Goal: Task Accomplishment & Management: Complete application form

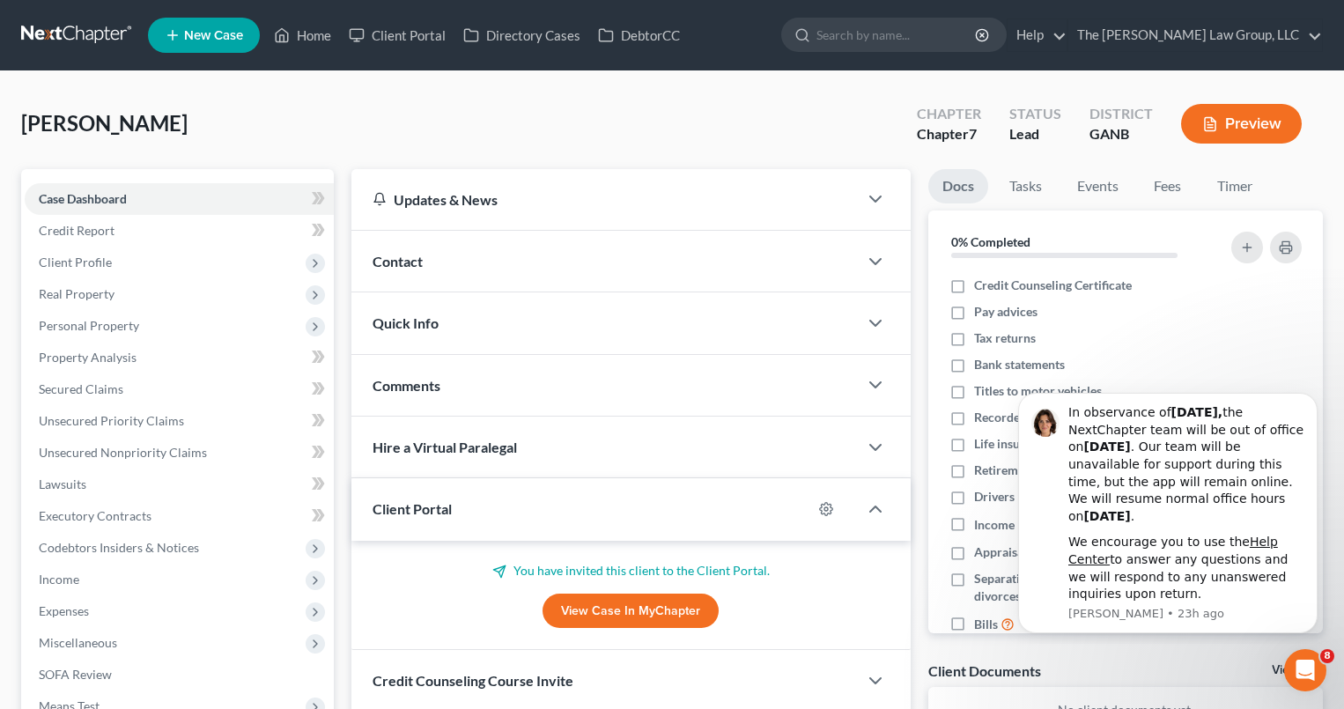
click at [212, 41] on span "New Case" at bounding box center [213, 35] width 59 height 13
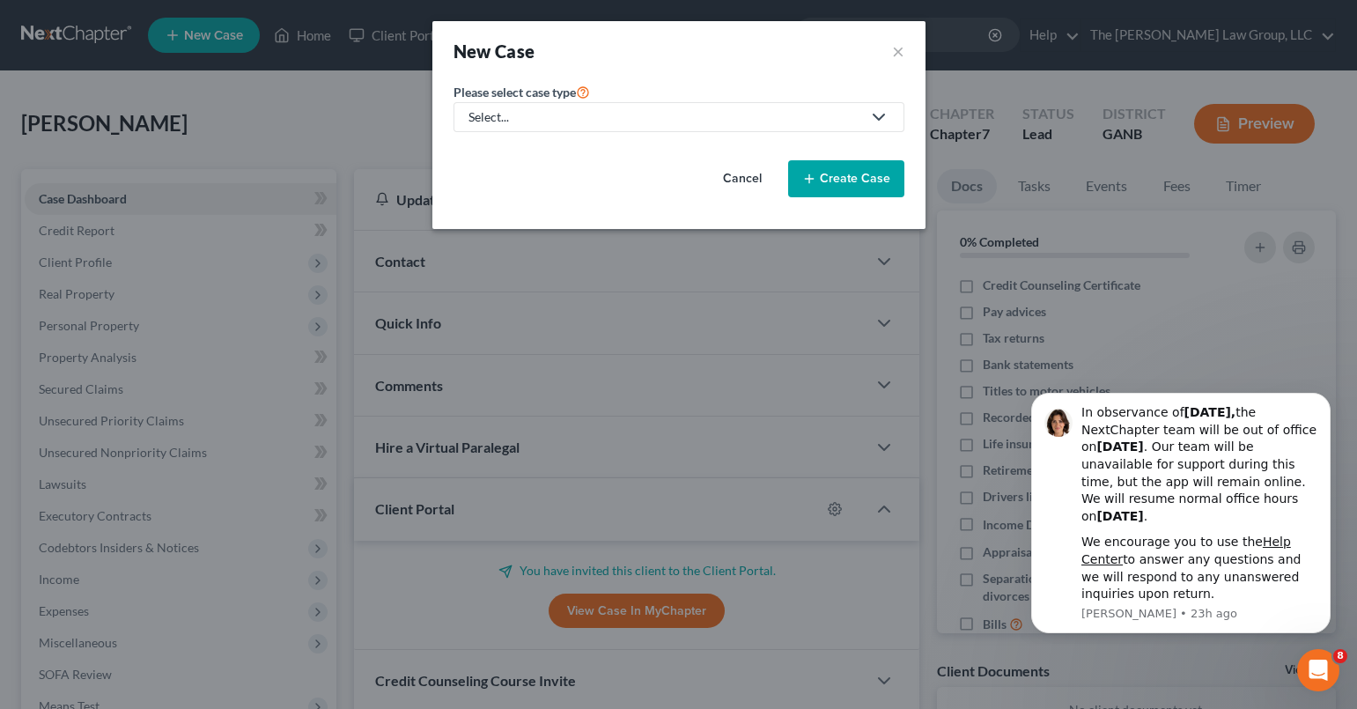
click at [880, 111] on icon at bounding box center [878, 117] width 21 height 21
click at [557, 155] on div "Bankruptcy" at bounding box center [538, 153] width 136 height 18
select select "19"
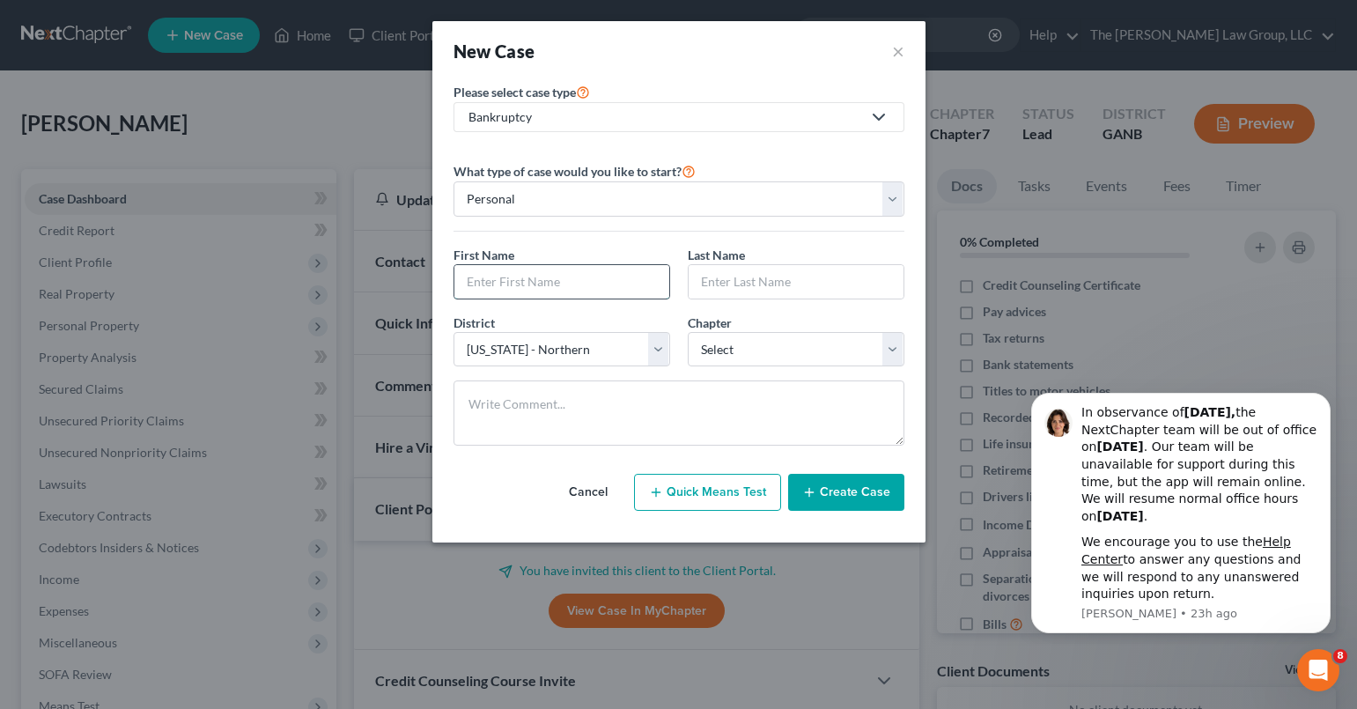
click at [616, 284] on input "text" at bounding box center [561, 281] width 215 height 33
type input "[PERSON_NAME]"
type input "Rambus"
click at [793, 355] on select "Select 7 11 12 13" at bounding box center [796, 349] width 217 height 35
select select "0"
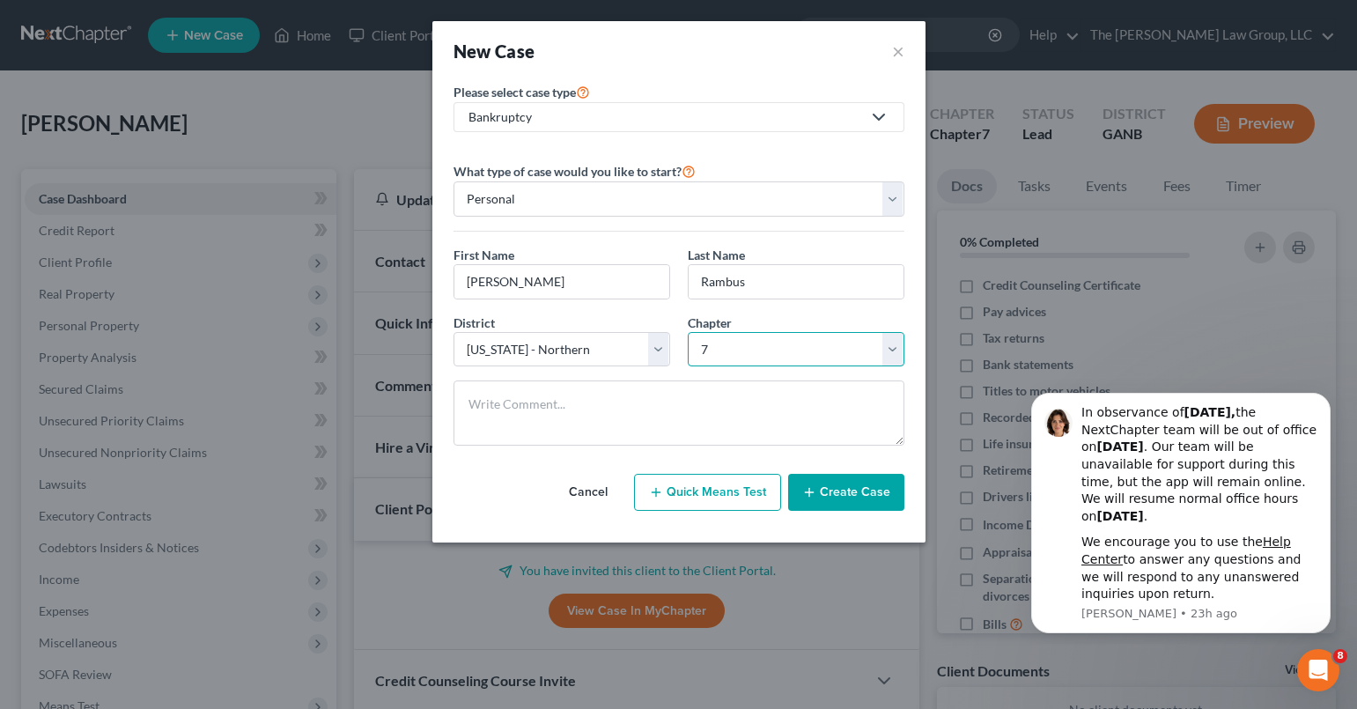
click at [688, 332] on select "Select 7 11 12 13" at bounding box center [796, 349] width 217 height 35
click at [829, 489] on button "Create Case" at bounding box center [846, 492] width 116 height 37
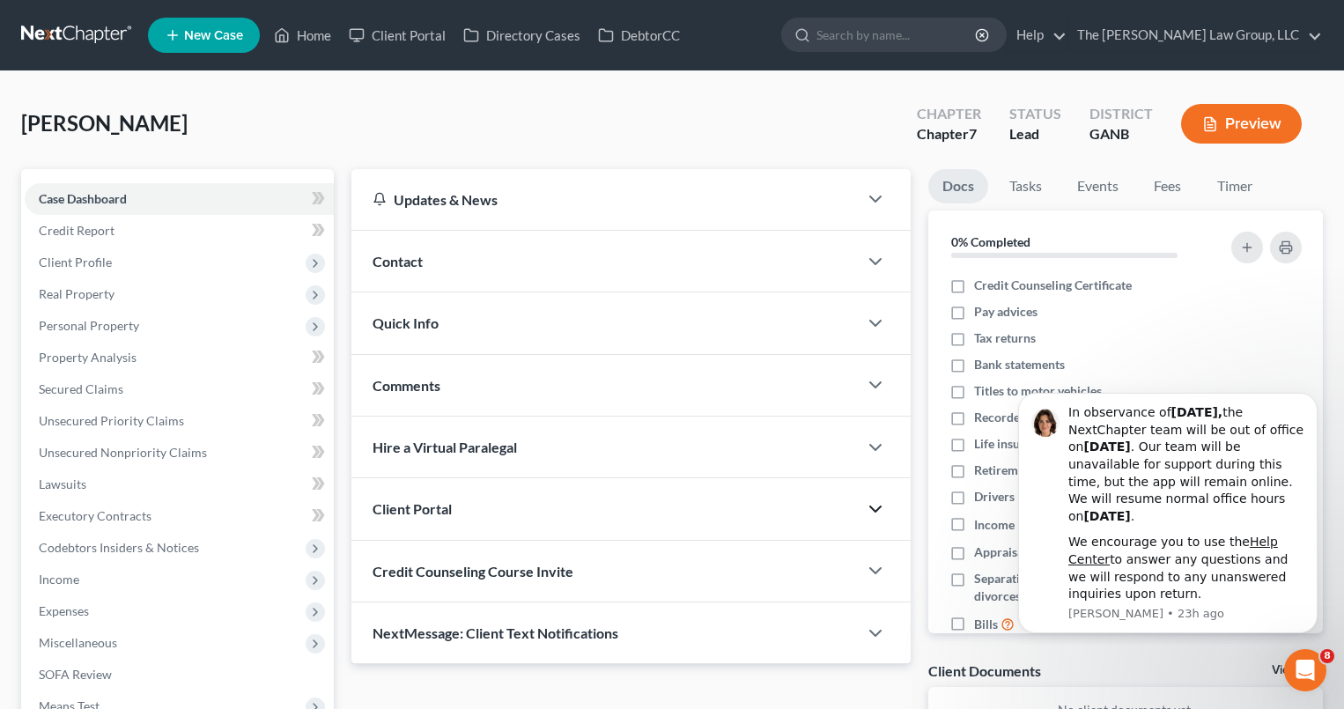
click at [870, 506] on polyline "button" at bounding box center [875, 508] width 11 height 5
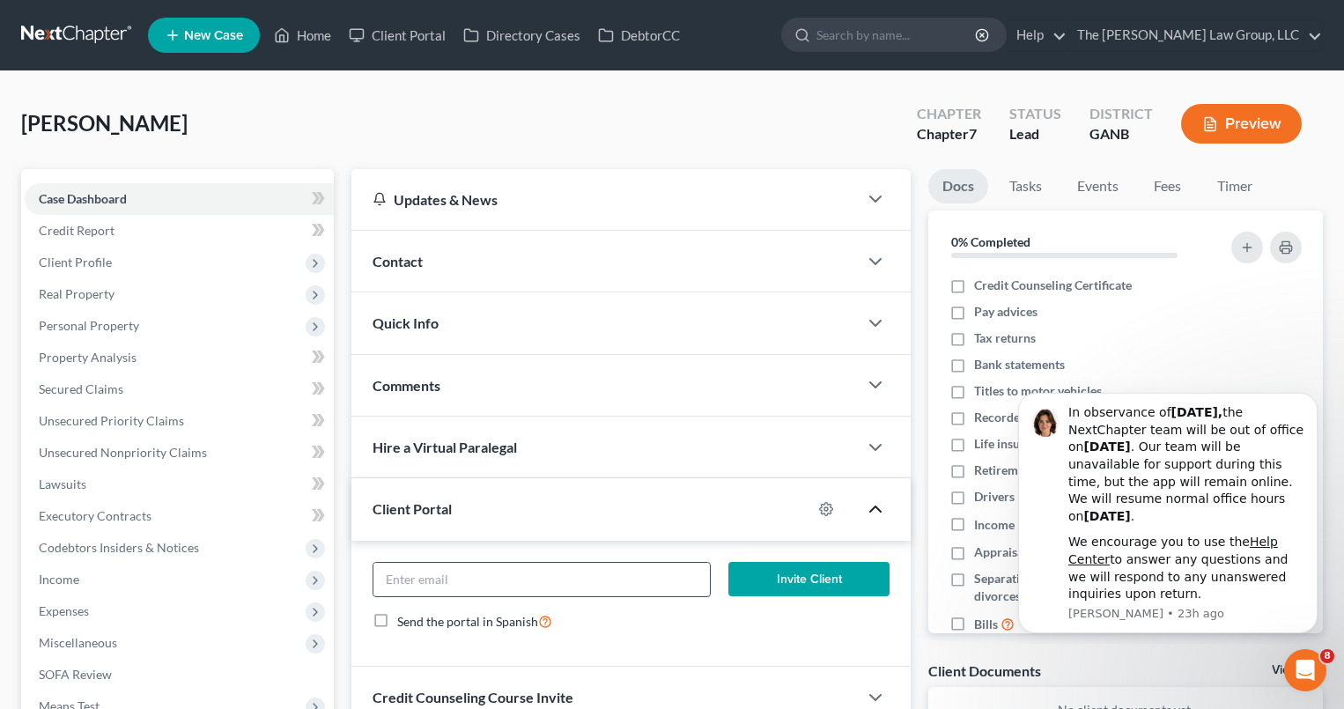
click at [607, 576] on input "email" at bounding box center [541, 579] width 337 height 33
type input "[EMAIL_ADDRESS][DOMAIN_NAME]"
click at [658, 630] on form "[EMAIL_ADDRESS][DOMAIN_NAME] Invite Client Send the portal in Spanish" at bounding box center [631, 604] width 535 height 84
click at [802, 581] on button "Invite Client" at bounding box center [808, 579] width 160 height 35
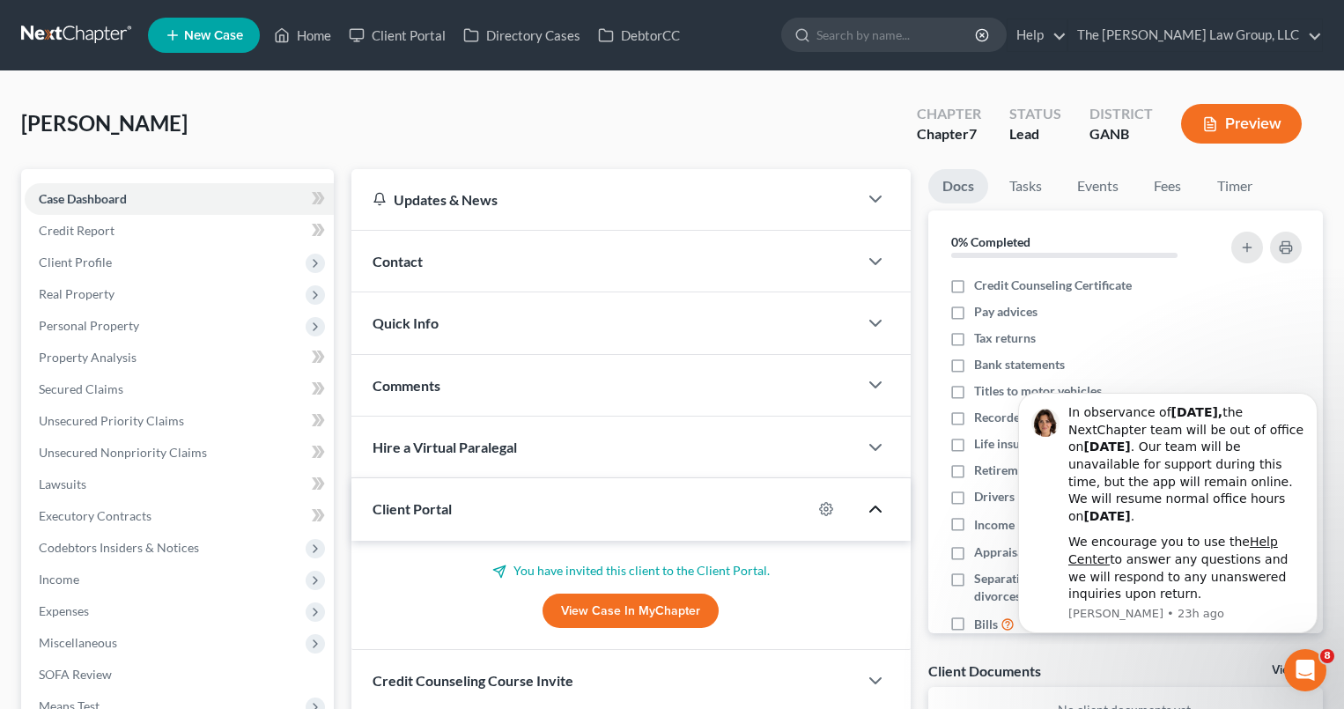
click at [558, 119] on div "[PERSON_NAME] Upgraded Chapter Chapter 7 Status Lead District GANB Preview" at bounding box center [671, 130] width 1301 height 77
